Goal: Task Accomplishment & Management: Complete application form

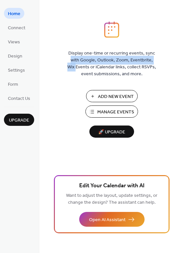
drag, startPoint x: 181, startPoint y: 43, endPoint x: 180, endPoint y: 61, distance: 18.7
click at [180, 61] on div "Display one-time or recurring events, sync with Google, Outlook, Zoom, Eventbri…" at bounding box center [111, 136] width 144 height 231
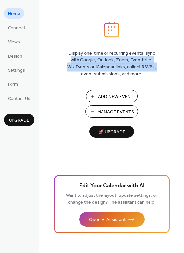
drag, startPoint x: 182, startPoint y: 55, endPoint x: 180, endPoint y: 65, distance: 9.6
click at [180, 65] on div "Display one-time or recurring events, sync with Google, Outlook, Zoom, Eventbri…" at bounding box center [111, 136] width 144 height 231
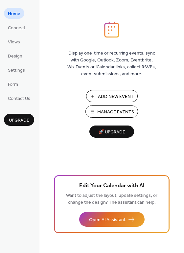
click at [180, 65] on div "Display one-time or recurring events, sync with Google, Outlook, Zoom, Eventbri…" at bounding box center [111, 136] width 144 height 231
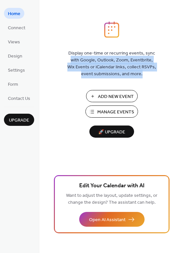
drag, startPoint x: 182, startPoint y: 48, endPoint x: 180, endPoint y: 81, distance: 32.5
click at [180, 81] on div "Display one-time or recurring events, sync with Google, Outlook, Zoom, Eventbri…" at bounding box center [111, 136] width 144 height 231
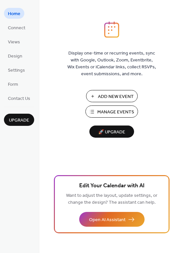
drag, startPoint x: 182, startPoint y: 81, endPoint x: 182, endPoint y: 112, distance: 31.5
click at [182, 107] on div "Display one-time or recurring events, sync with Google, Outlook, Zoom, Eventbri…" at bounding box center [111, 136] width 144 height 231
click at [19, 26] on span "Connect" at bounding box center [16, 28] width 17 height 7
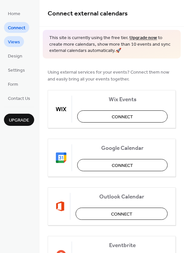
click at [16, 41] on span "Views" at bounding box center [14, 42] width 12 height 7
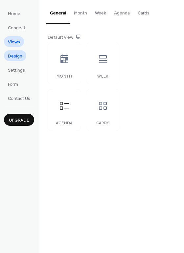
click at [14, 57] on span "Design" at bounding box center [15, 56] width 14 height 7
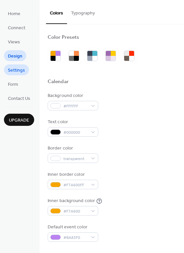
click at [15, 70] on span "Settings" at bounding box center [16, 70] width 17 height 7
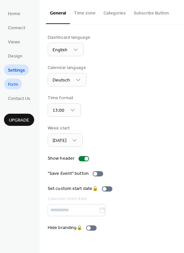
click at [12, 82] on span "Form" at bounding box center [13, 84] width 10 height 7
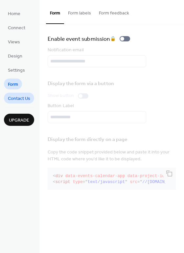
click at [12, 98] on span "Contact Us" at bounding box center [19, 98] width 22 height 7
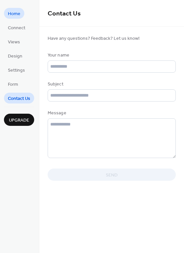
click at [14, 14] on span "Home" at bounding box center [14, 13] width 12 height 7
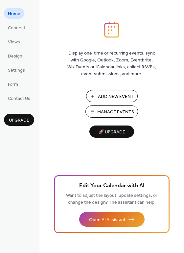
click at [107, 96] on span "Add New Event" at bounding box center [116, 96] width 36 height 7
click at [126, 111] on span "Manage Events" at bounding box center [115, 112] width 37 height 7
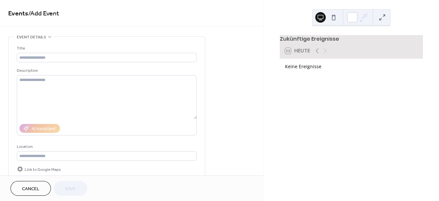
click at [51, 172] on span "Link to Google Maps" at bounding box center [43, 169] width 36 height 7
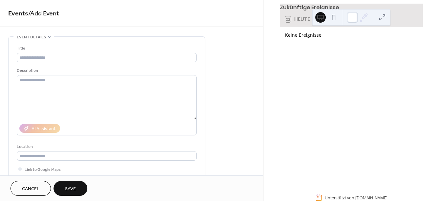
click at [335, 17] on button at bounding box center [333, 17] width 10 height 10
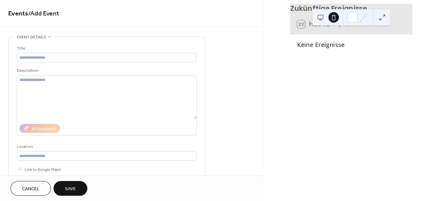
click at [322, 18] on button at bounding box center [320, 17] width 10 height 10
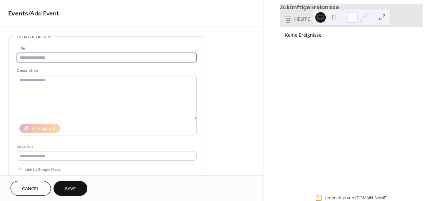
click at [180, 62] on input "text" at bounding box center [107, 58] width 180 height 10
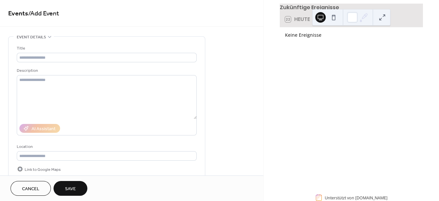
click at [21, 171] on div at bounding box center [19, 168] width 3 height 3
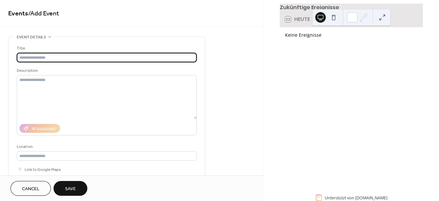
click at [165, 54] on input "text" at bounding box center [107, 58] width 180 height 10
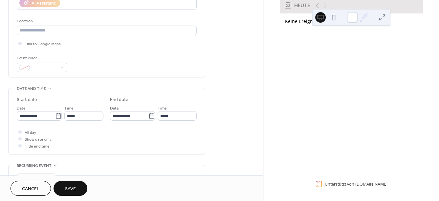
scroll to position [126, 0]
type input "*******"
click at [55, 119] on icon at bounding box center [58, 116] width 7 height 7
click at [55, 119] on input "**********" at bounding box center [36, 116] width 38 height 10
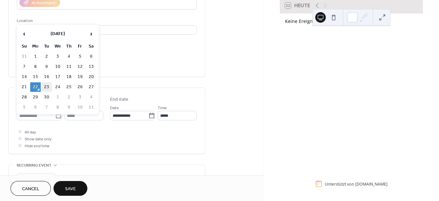
click at [45, 86] on td "23" at bounding box center [46, 87] width 10 height 10
type input "**********"
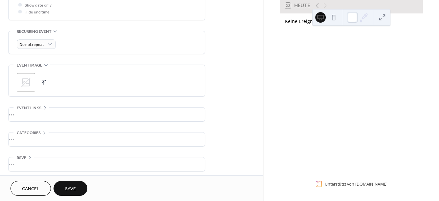
scroll to position [265, 0]
click at [80, 187] on button "Save" at bounding box center [70, 188] width 34 height 15
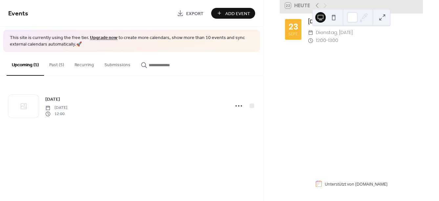
click at [189, 13] on span "Export" at bounding box center [194, 13] width 17 height 7
click at [234, 15] on span "Add Event" at bounding box center [237, 13] width 25 height 7
